Goal: Navigation & Orientation: Go to known website

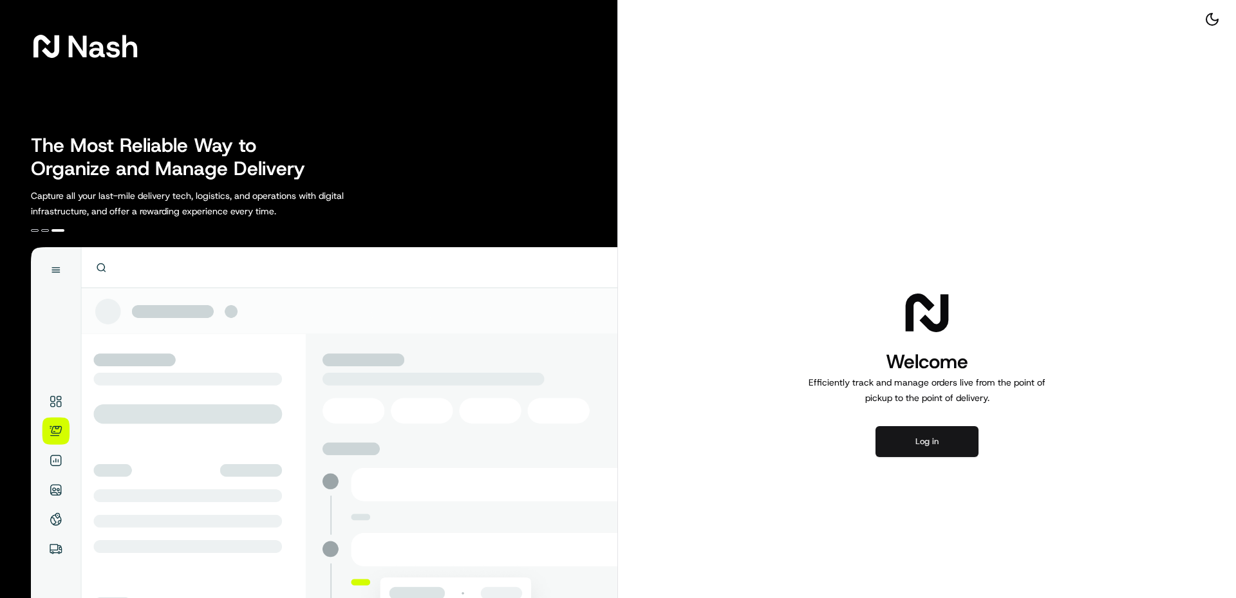
click at [911, 445] on button "Log in" at bounding box center [927, 441] width 103 height 31
